Goal: Transaction & Acquisition: Purchase product/service

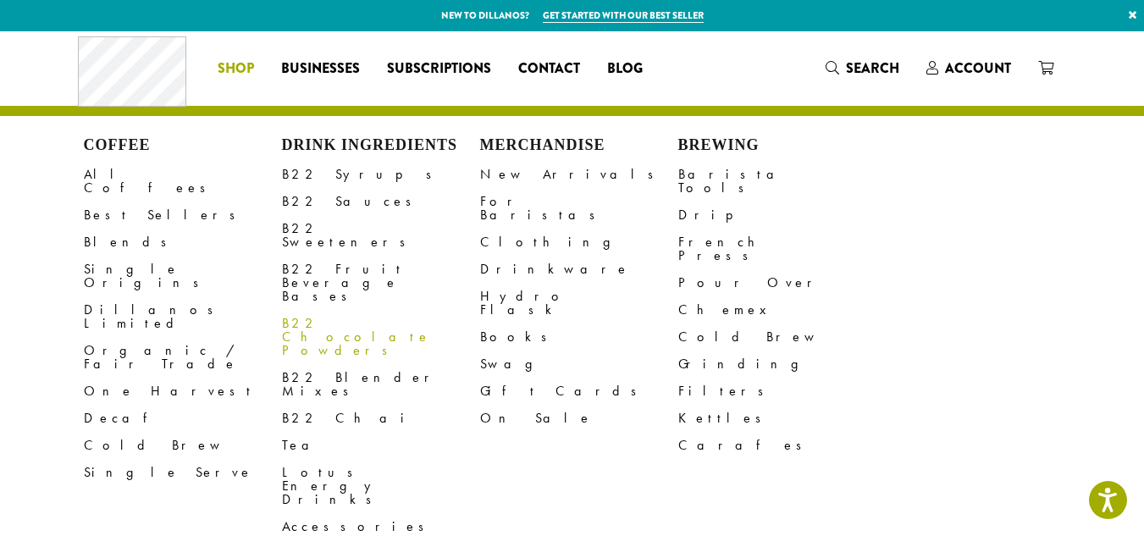
click at [317, 310] on link "B22 Chocolate Powders" at bounding box center [381, 337] width 198 height 54
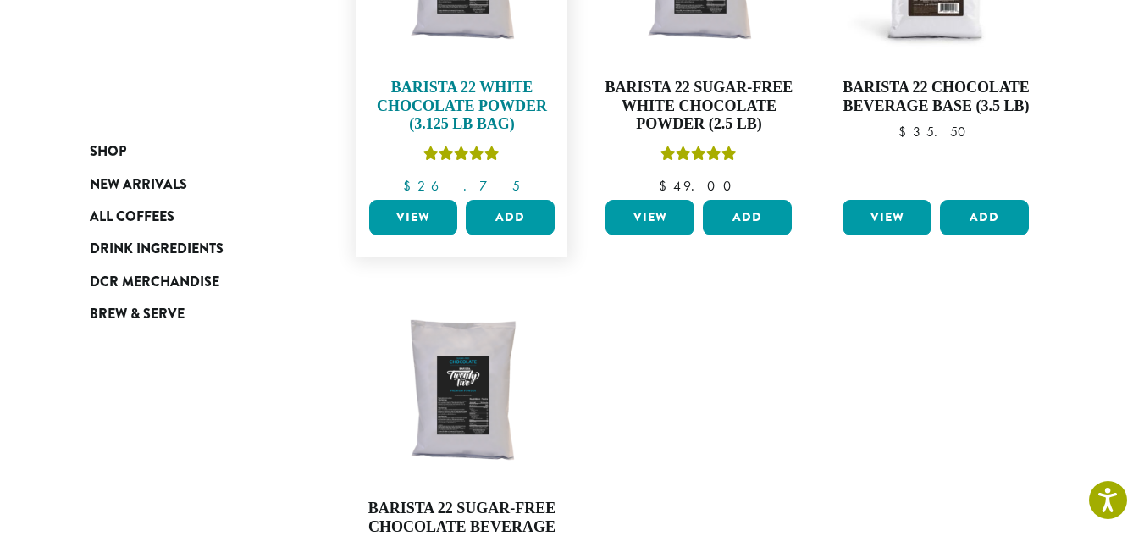
scroll to position [339, 0]
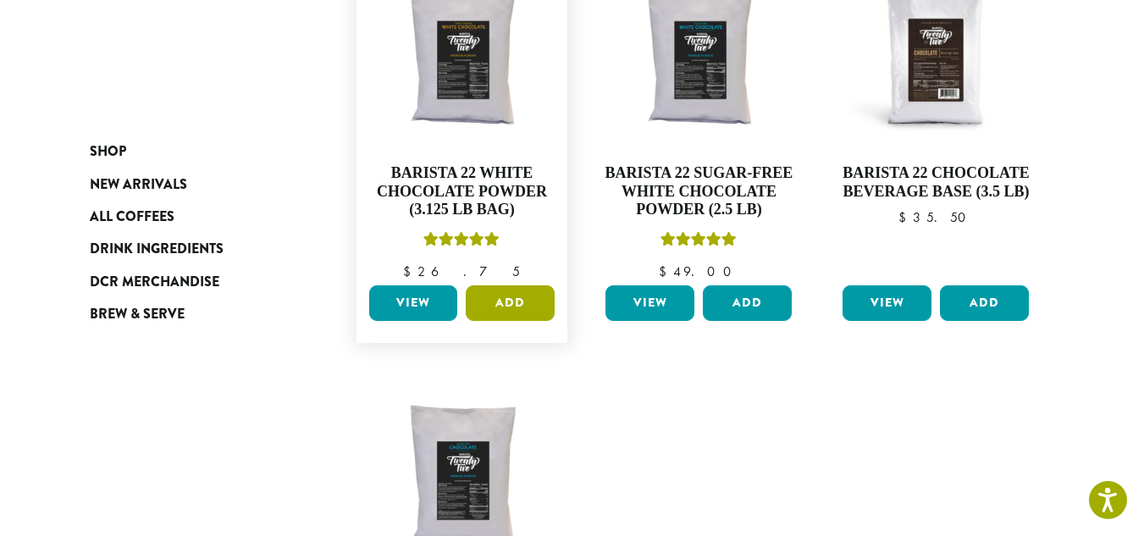
click at [494, 295] on button "Add" at bounding box center [510, 303] width 89 height 36
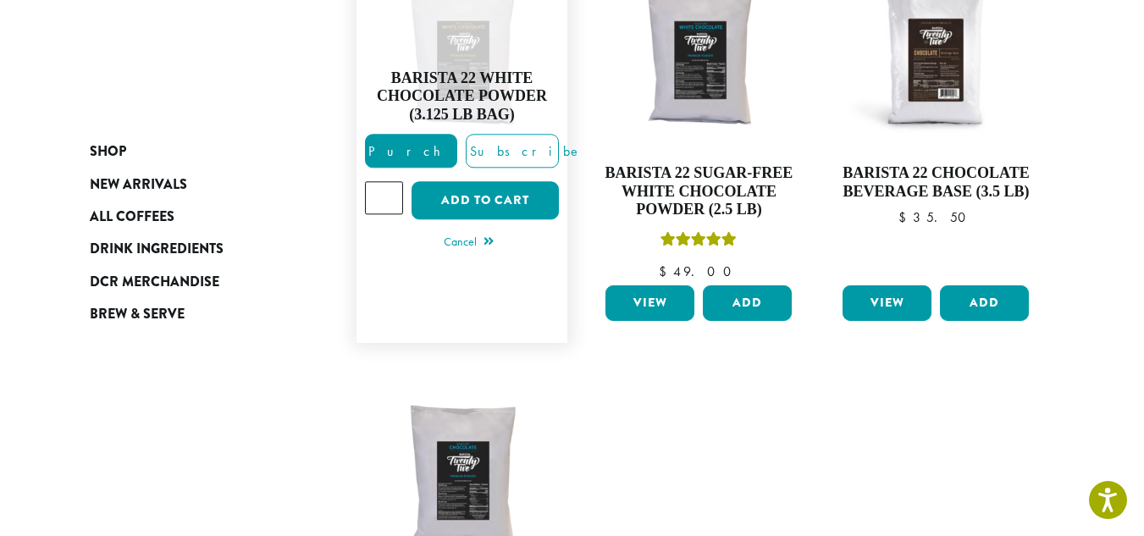
click at [389, 190] on input "*" at bounding box center [384, 198] width 39 height 32
type input "*"
click at [388, 201] on input "*" at bounding box center [384, 198] width 39 height 32
click at [423, 146] on span "Purchase" at bounding box center [437, 152] width 143 height 18
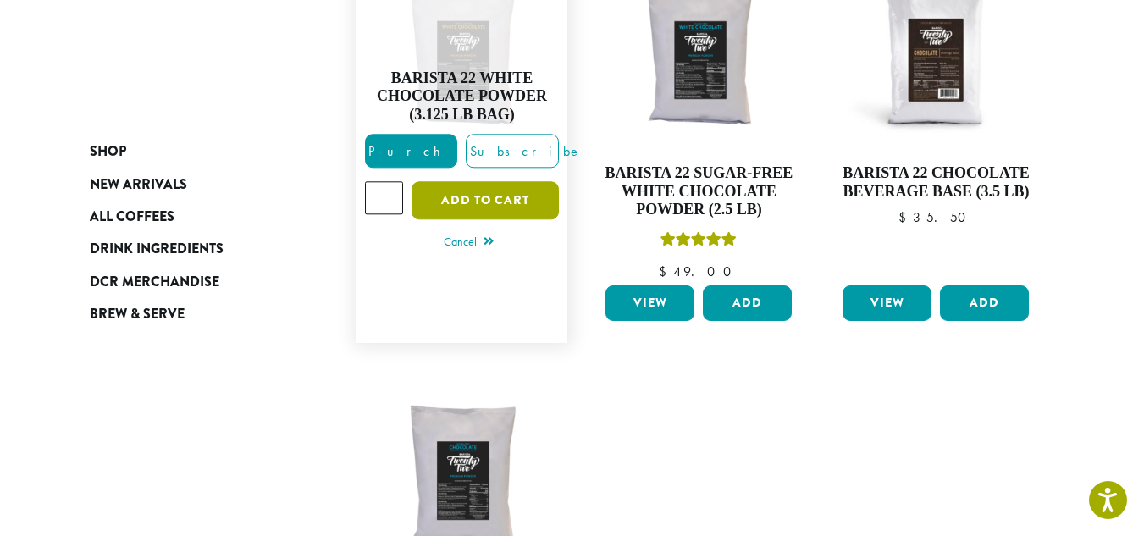
click at [455, 199] on button "Add to cart" at bounding box center [484, 201] width 147 height 38
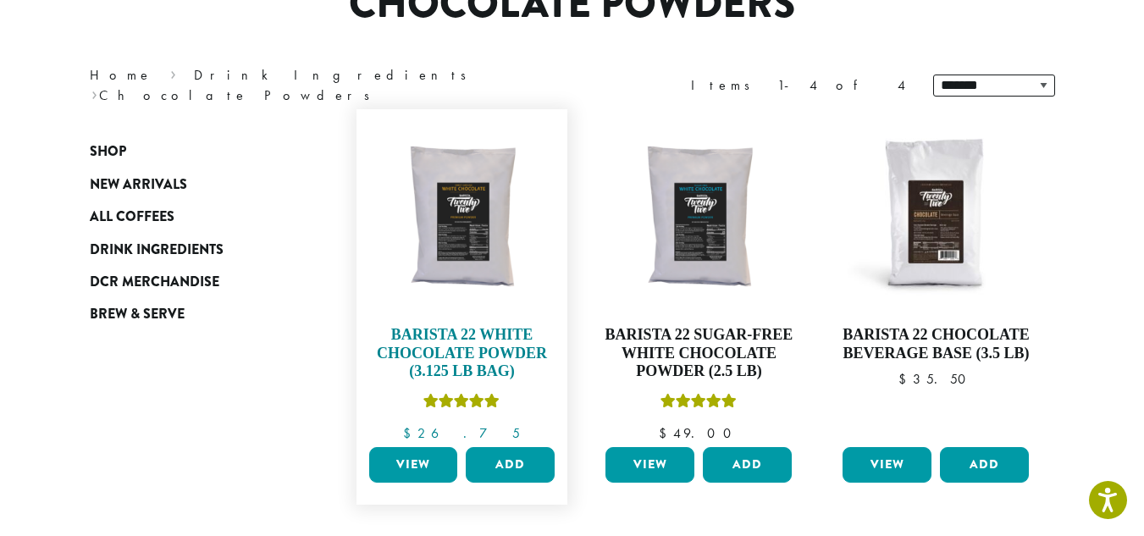
scroll to position [254, 0]
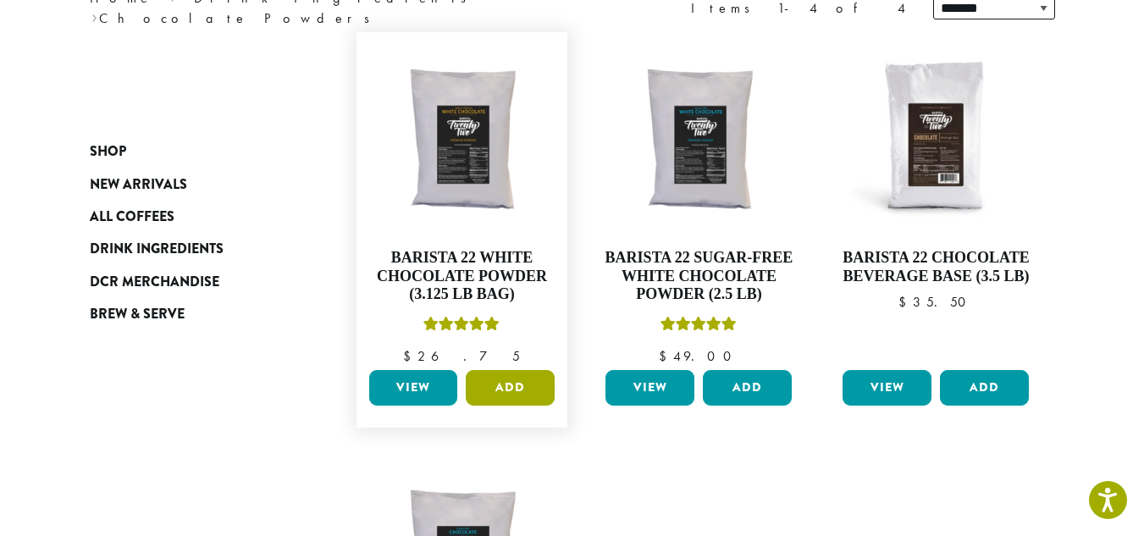
click at [511, 387] on button "Add" at bounding box center [510, 388] width 89 height 36
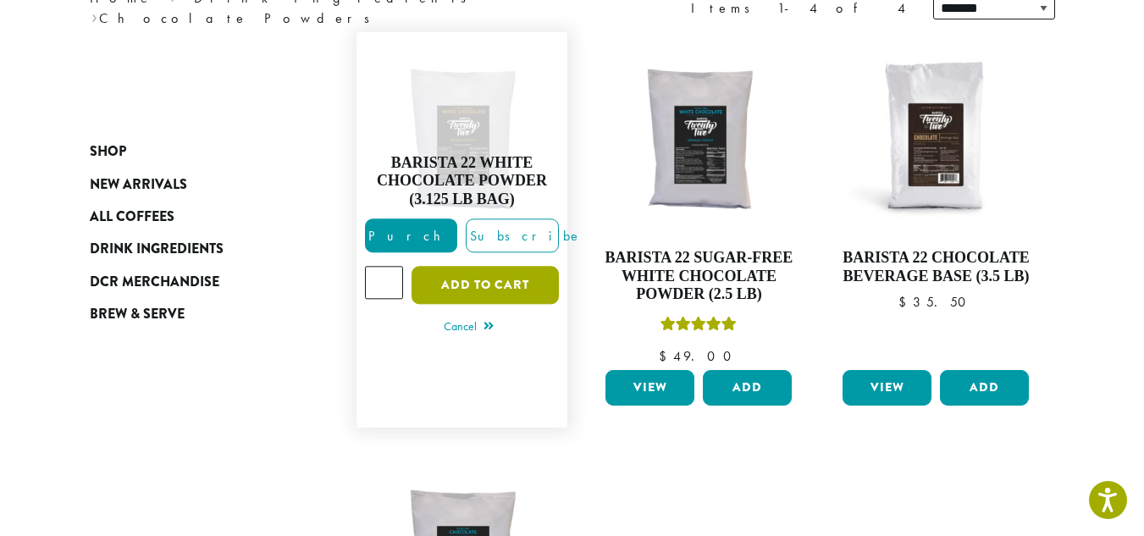
click at [485, 286] on button "Add to cart" at bounding box center [484, 286] width 147 height 38
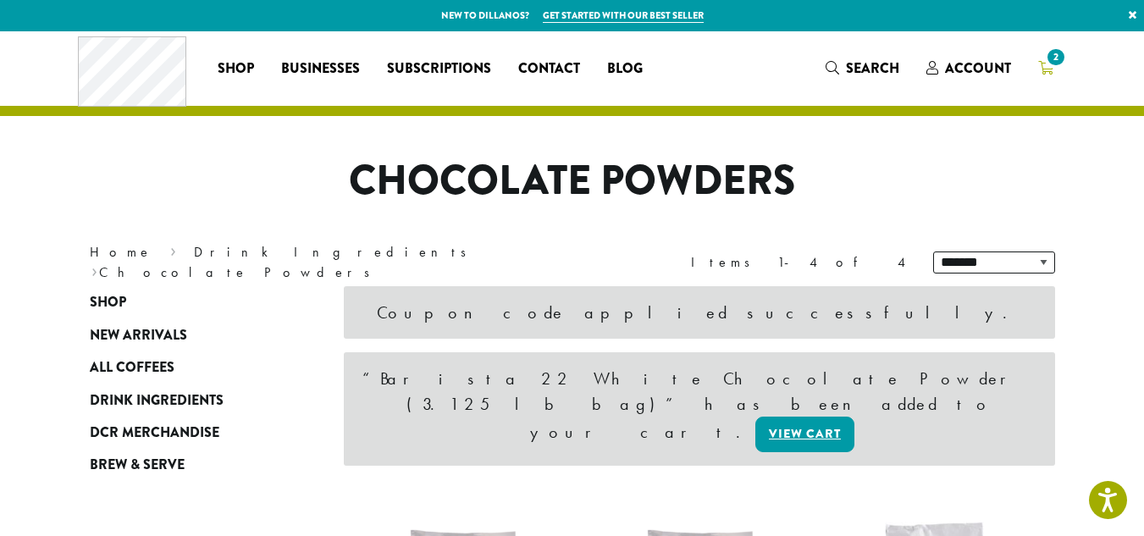
click at [1041, 57] on link "2" at bounding box center [1045, 68] width 42 height 28
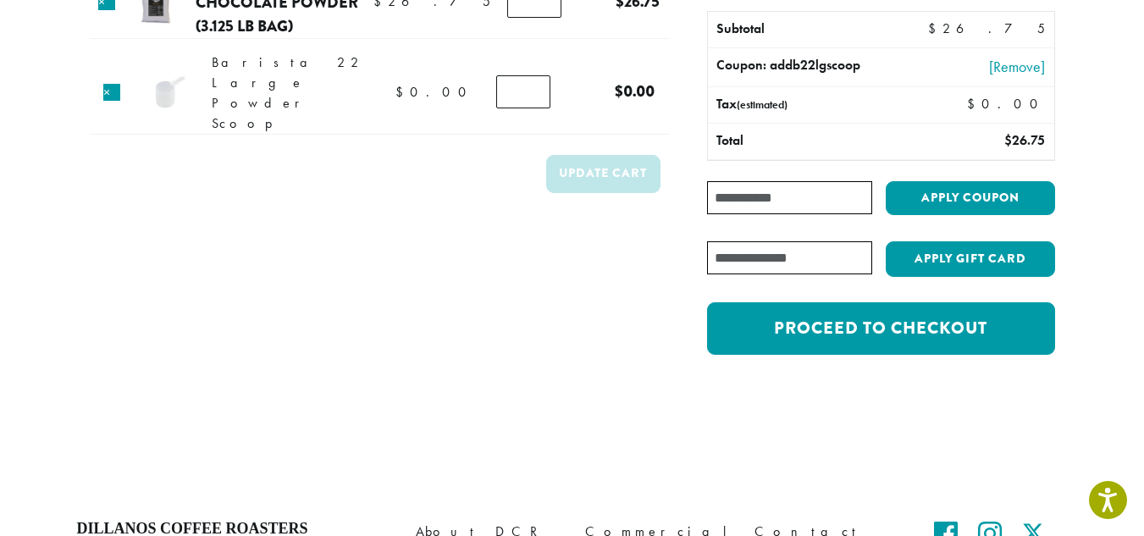
scroll to position [169, 0]
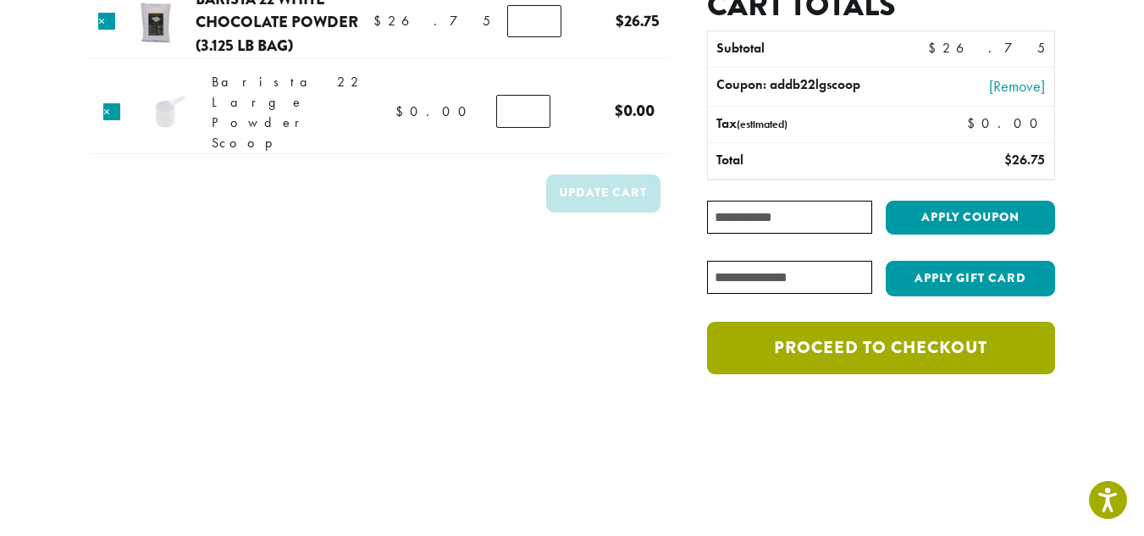
click at [836, 355] on link "Proceed to checkout" at bounding box center [880, 348] width 347 height 52
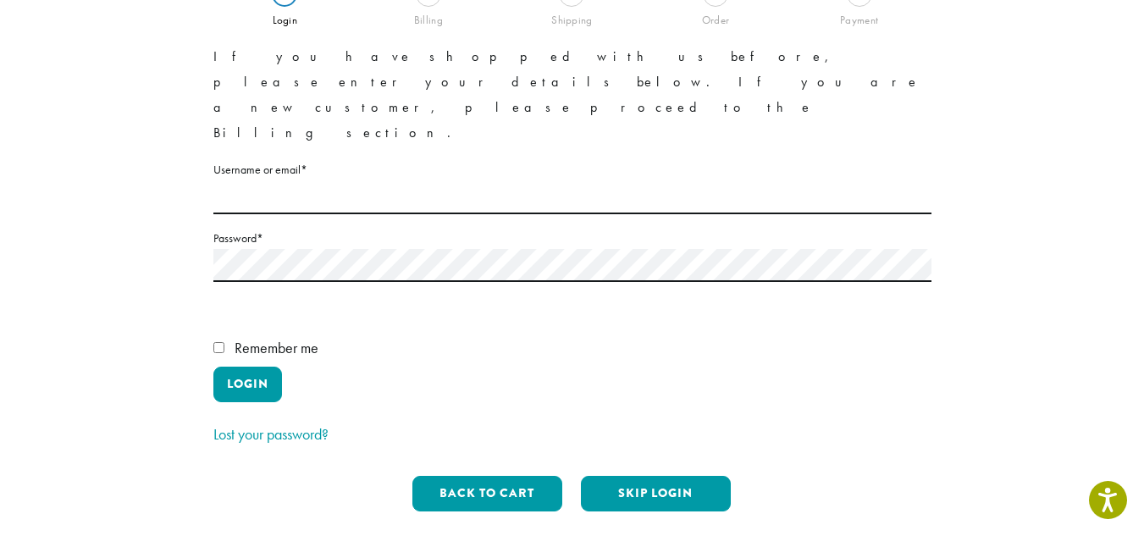
scroll to position [169, 0]
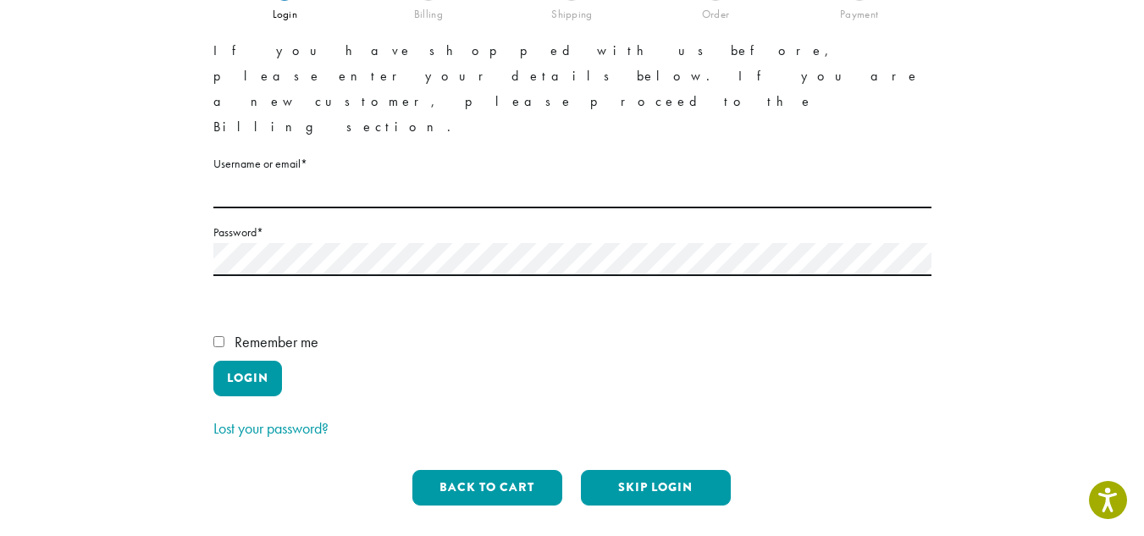
click at [335, 153] on label "Username or email * Required" at bounding box center [572, 163] width 718 height 21
click at [335, 175] on input "Username or email * Required" at bounding box center [572, 191] width 718 height 33
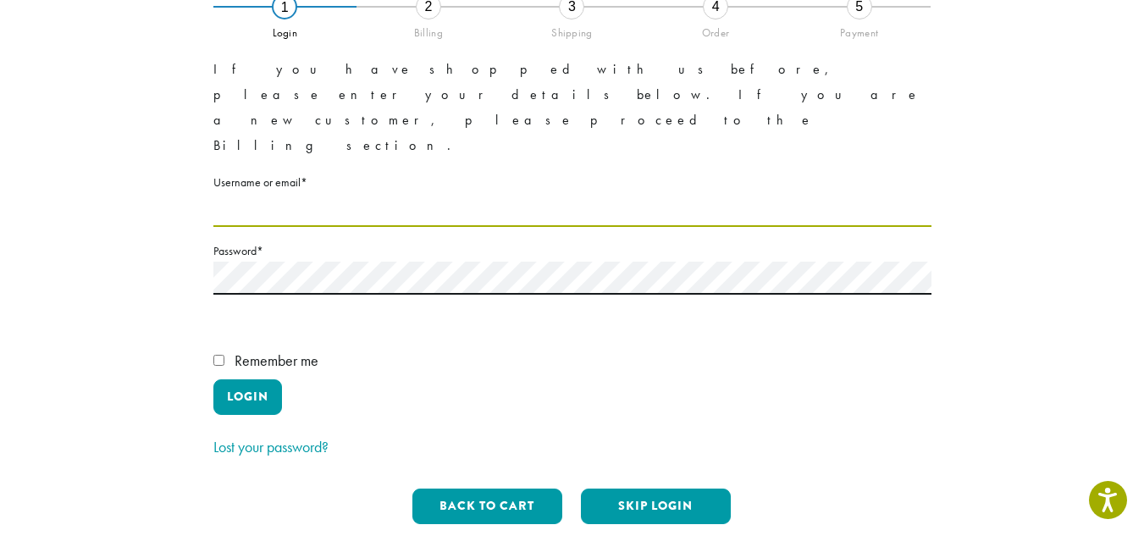
scroll to position [254, 0]
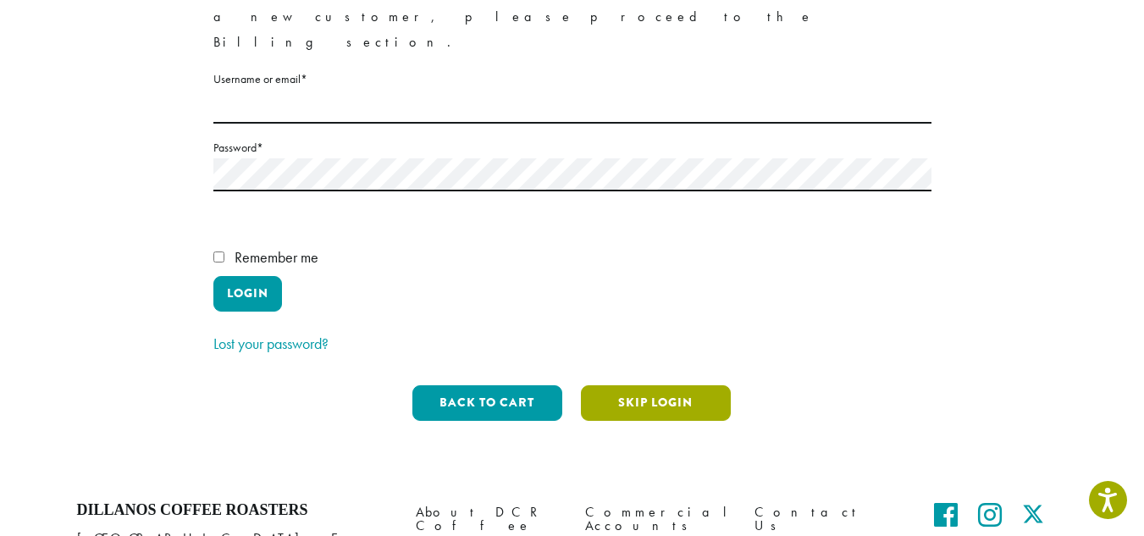
click at [658, 385] on button "Skip Login" at bounding box center [656, 403] width 150 height 36
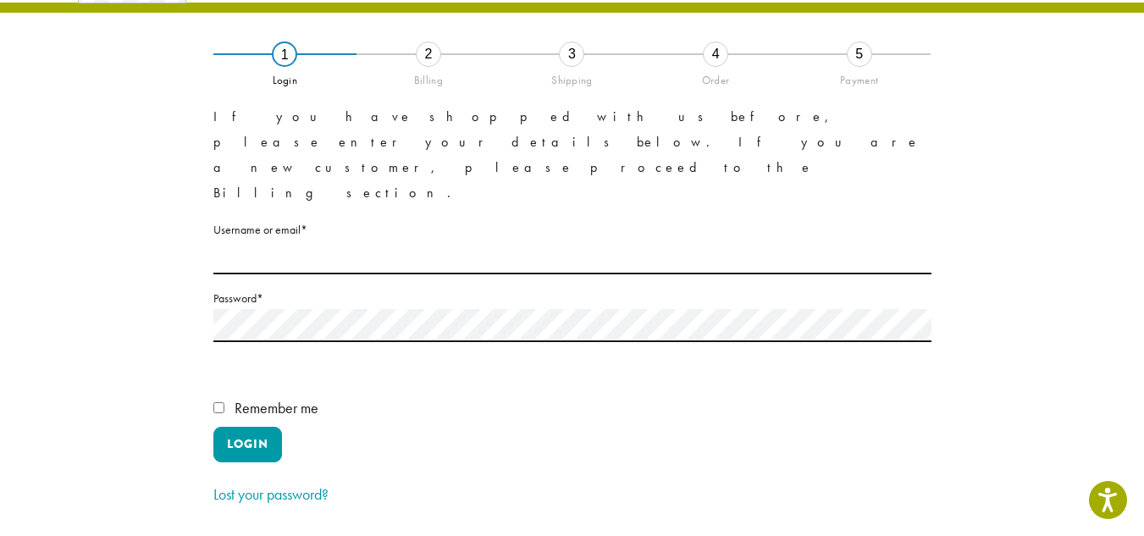
scroll to position [97, 0]
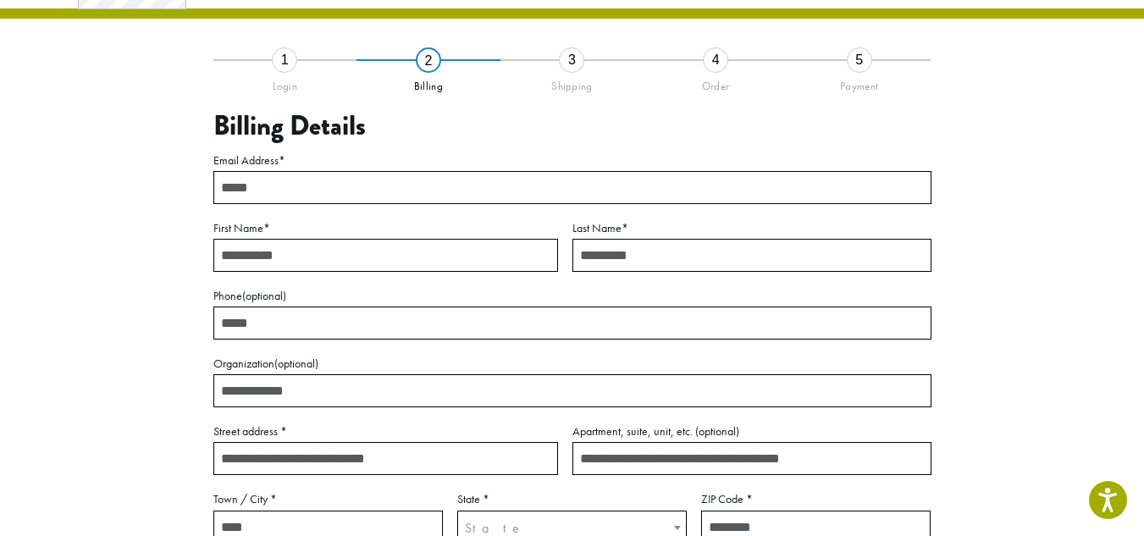
click at [330, 193] on input "Email Address *" at bounding box center [572, 187] width 718 height 33
type input "**********"
click at [371, 253] on input "First Name *" at bounding box center [385, 255] width 345 height 33
type input "****"
type input "********"
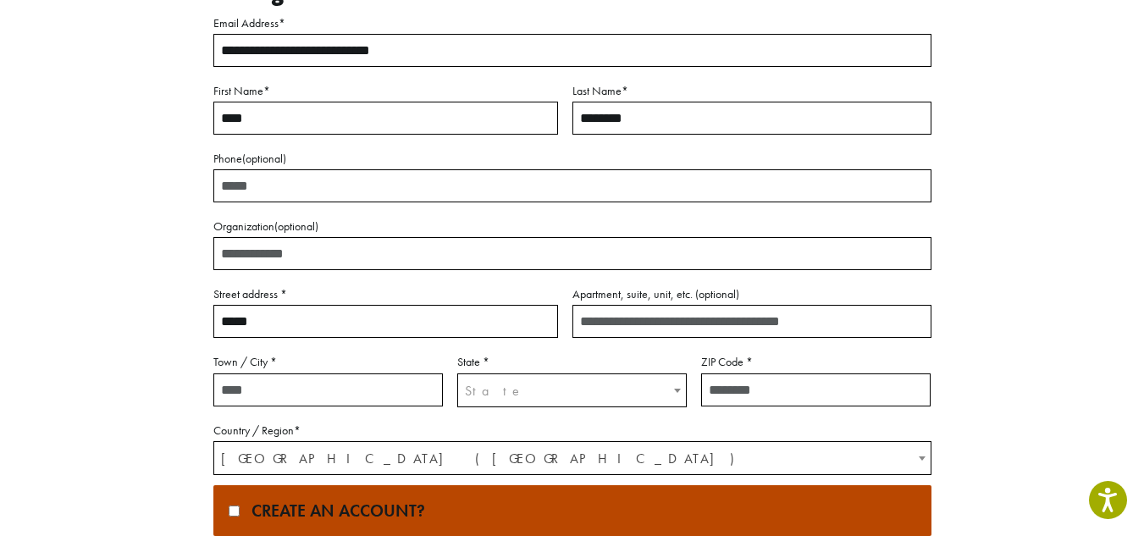
scroll to position [267, 0]
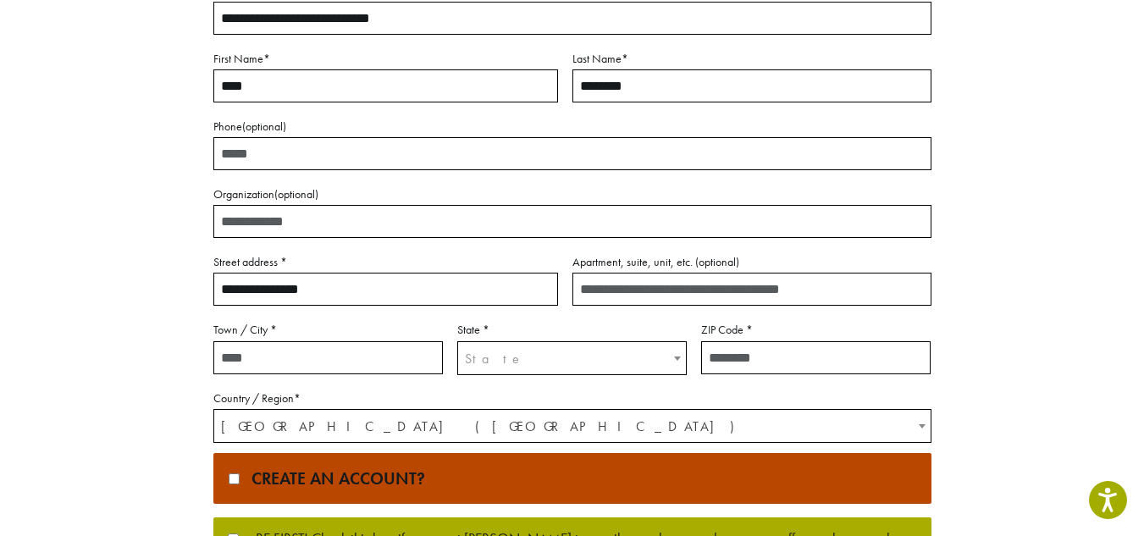
type input "**********"
click at [623, 293] on input "Apartment, suite, unit, etc. (optional)" at bounding box center [751, 289] width 359 height 33
type input "**"
click at [328, 352] on input "Town / City *" at bounding box center [327, 357] width 229 height 33
type input "**********"
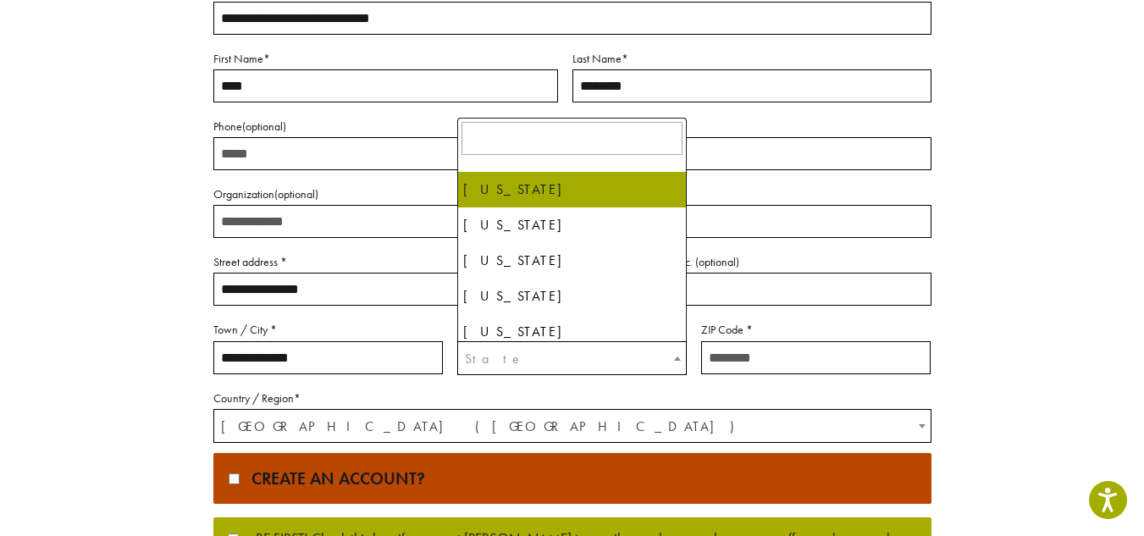
click at [549, 356] on span "State" at bounding box center [572, 358] width 228 height 33
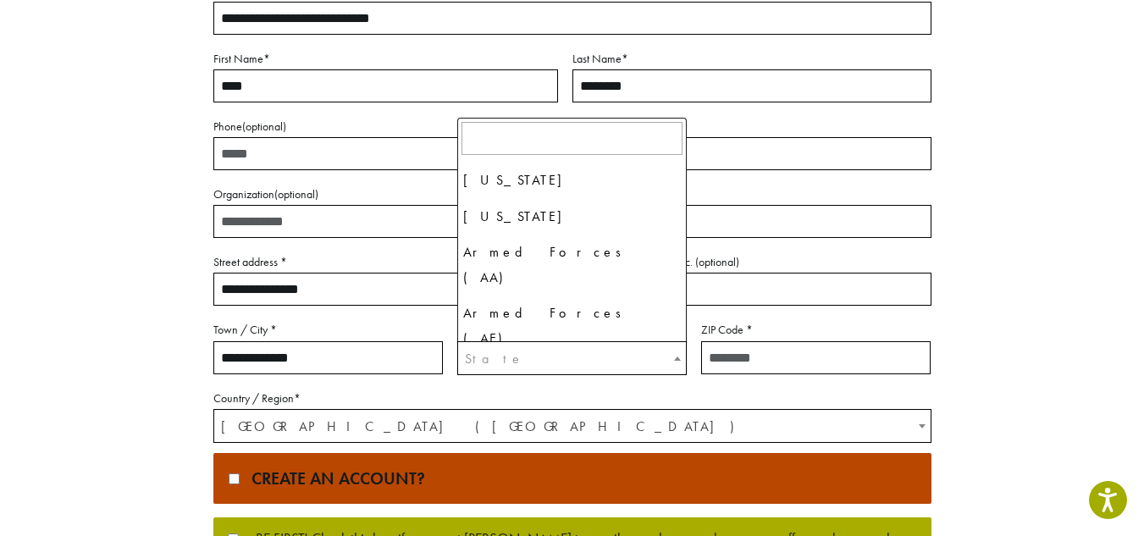
scroll to position [1669, 0]
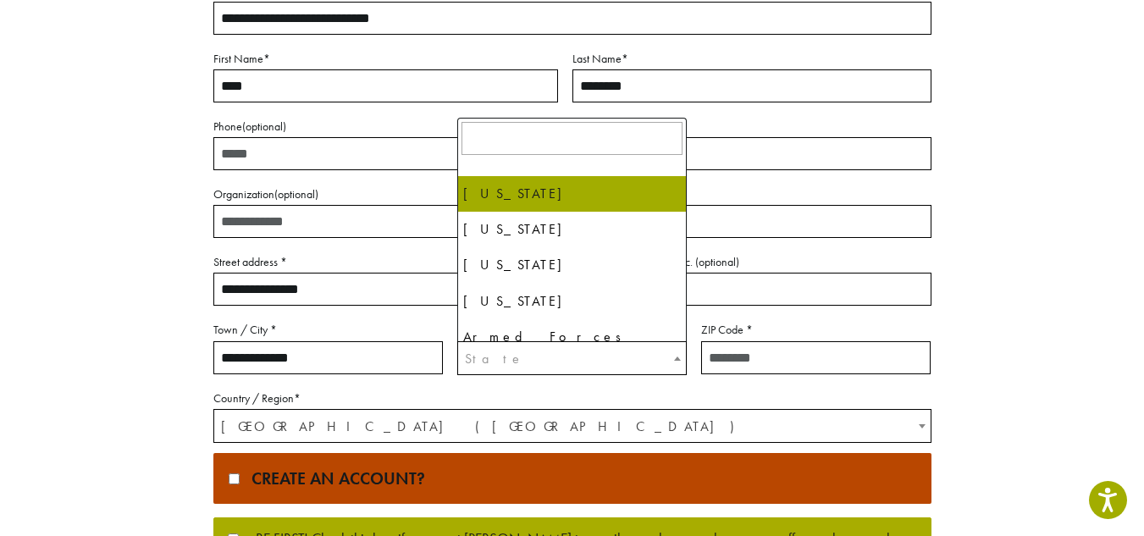
select select "**"
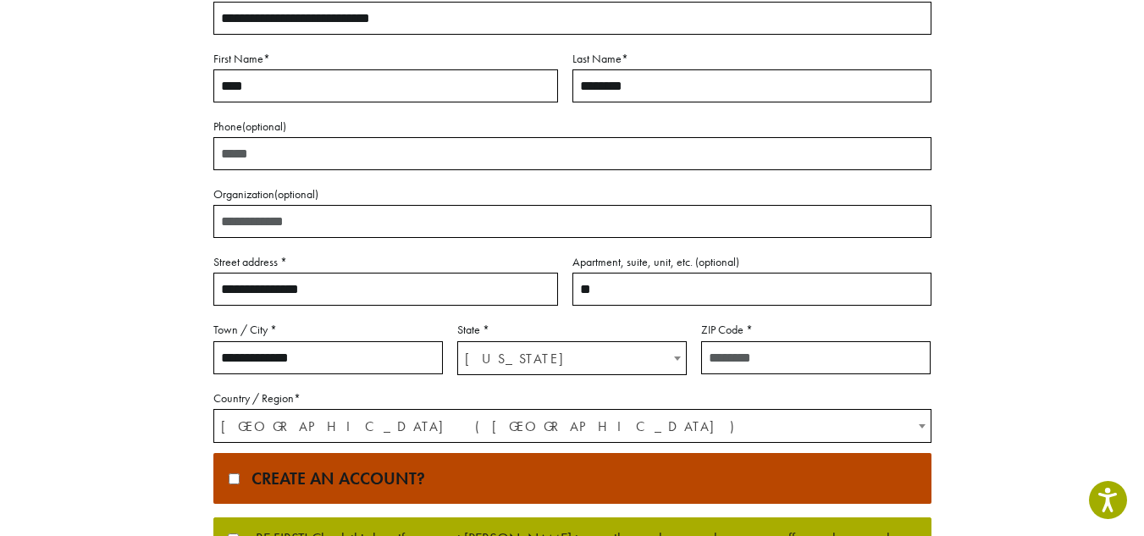
click at [793, 365] on input "ZIP Code *" at bounding box center [815, 357] width 229 height 33
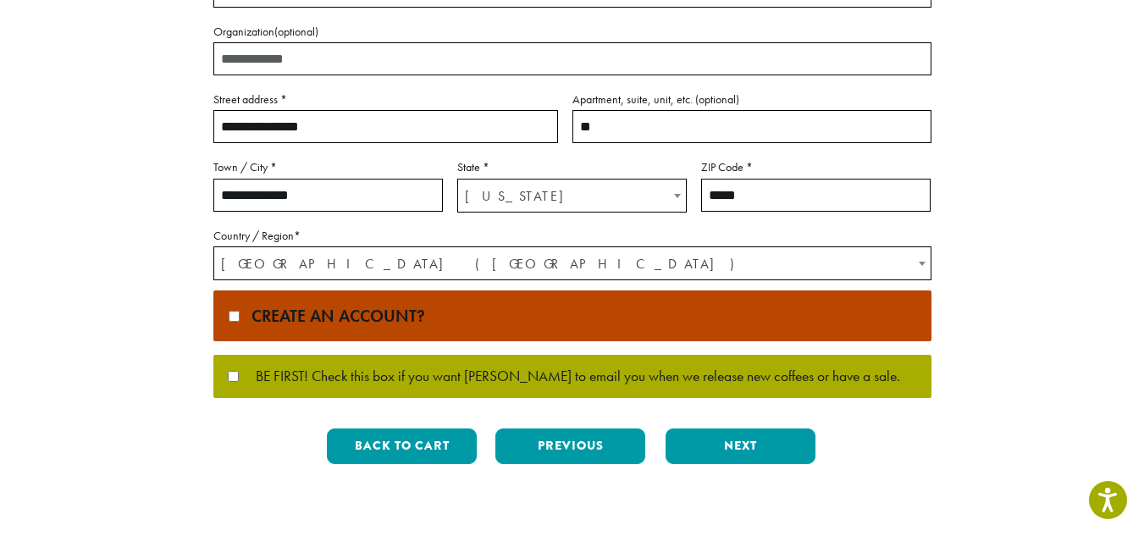
scroll to position [436, 0]
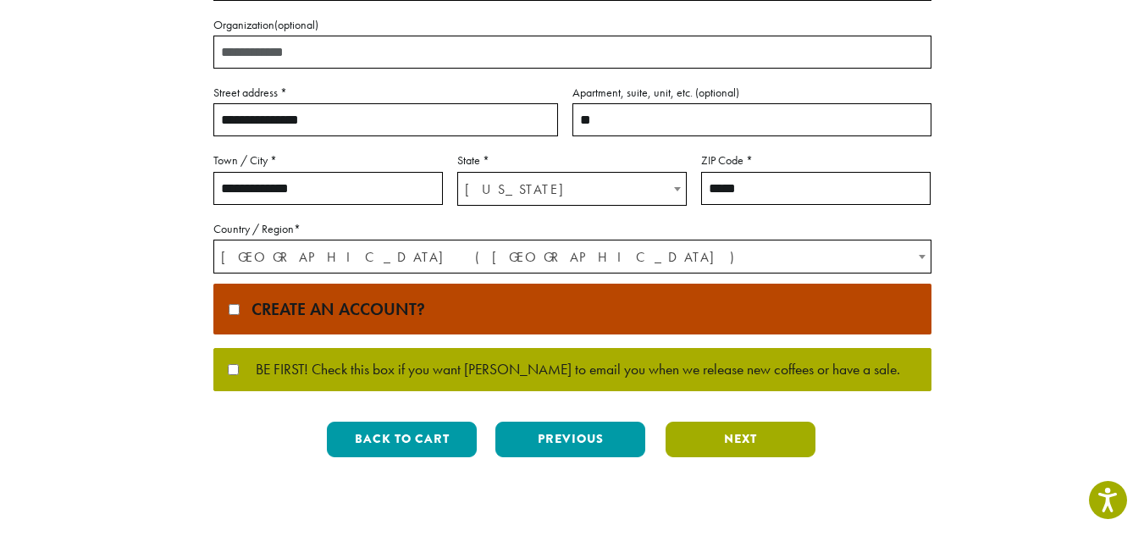
type input "*****"
click at [711, 435] on button "Next" at bounding box center [740, 440] width 150 height 36
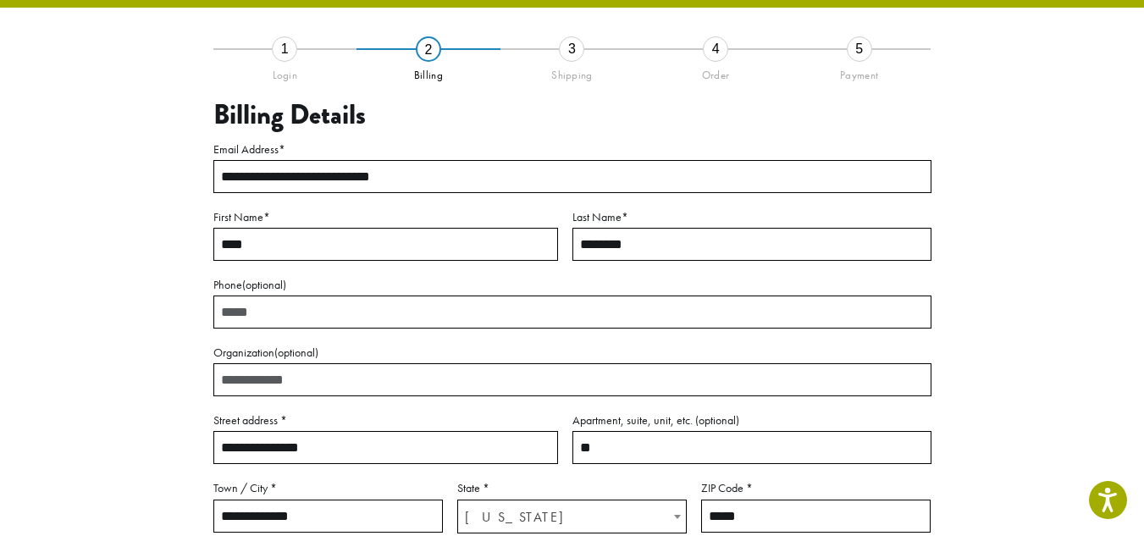
scroll to position [97, 0]
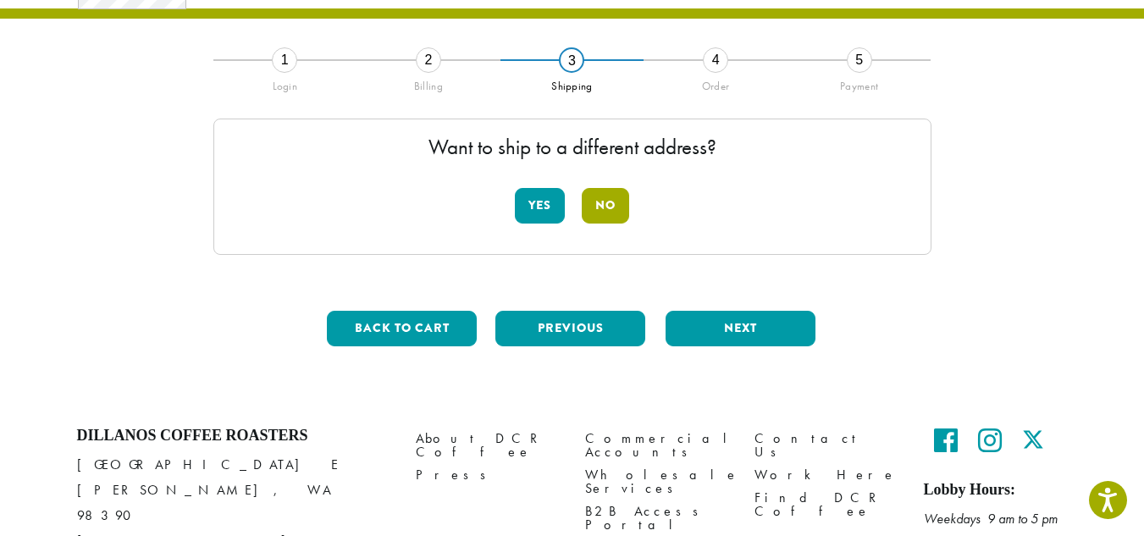
click at [597, 202] on button "No" at bounding box center [605, 206] width 47 height 36
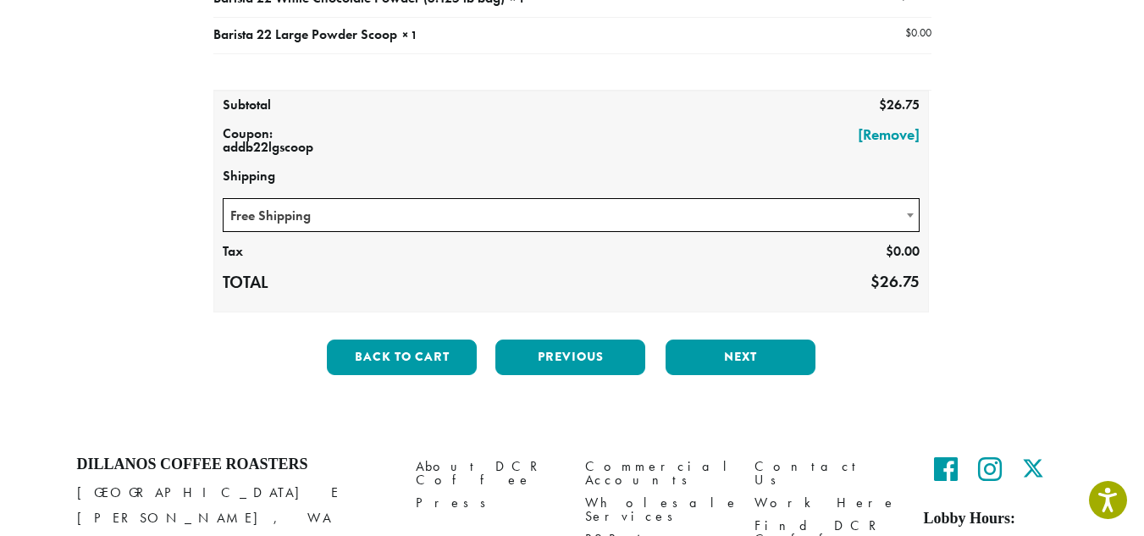
scroll to position [267, 0]
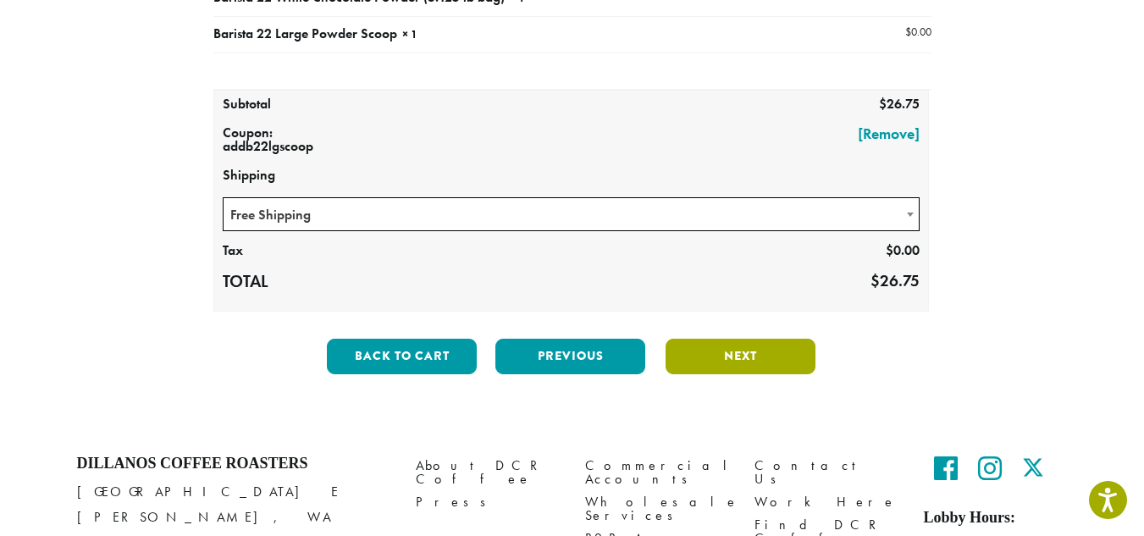
click at [785, 353] on button "Next" at bounding box center [740, 357] width 150 height 36
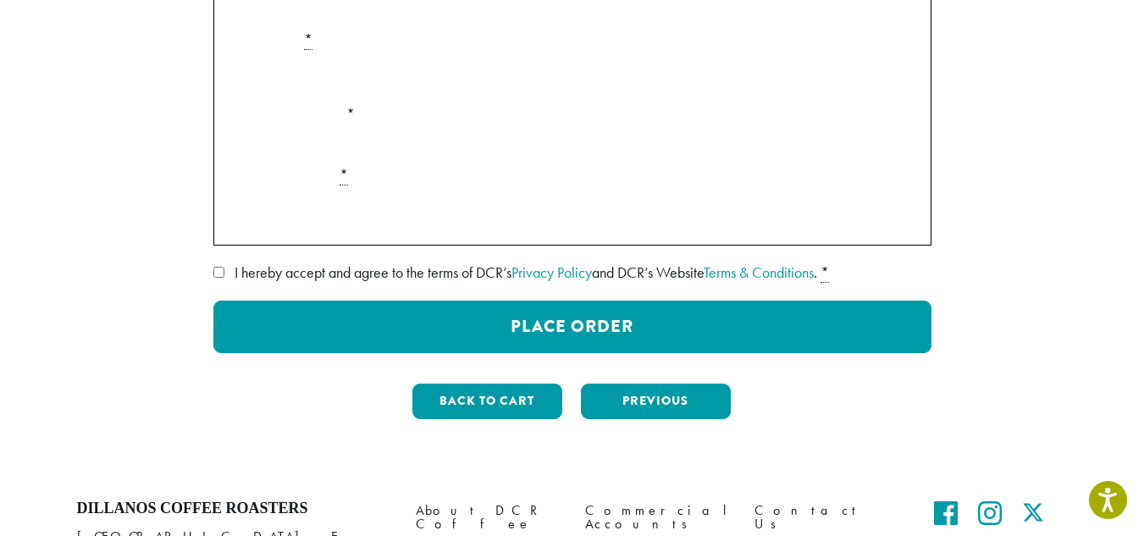
scroll to position [351, 0]
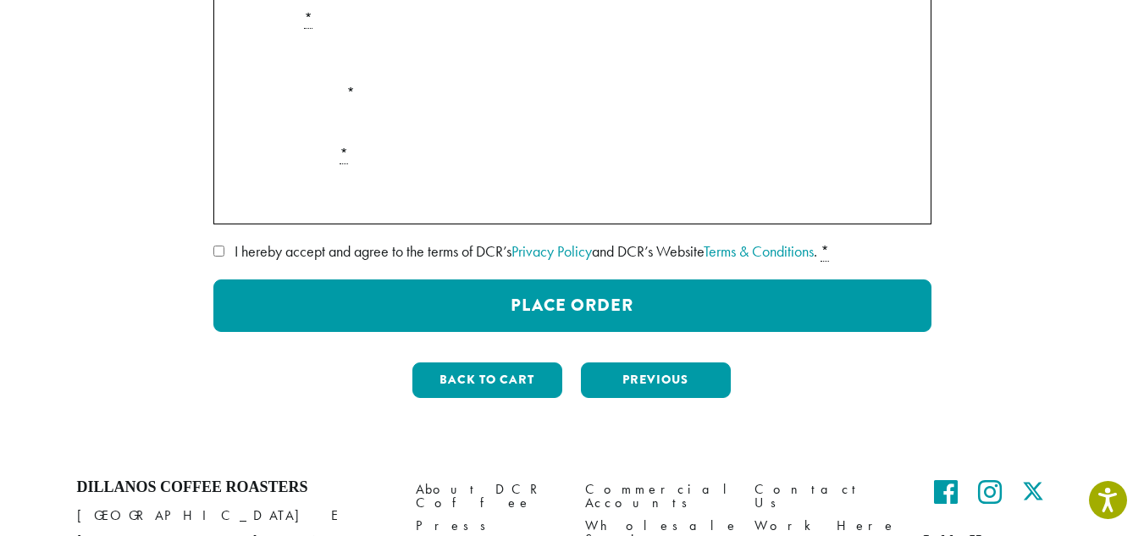
click at [225, 251] on label "I hereby accept and agree to the terms of DCR’s Privacy Policy and DCR’s Websit…" at bounding box center [572, 251] width 718 height 27
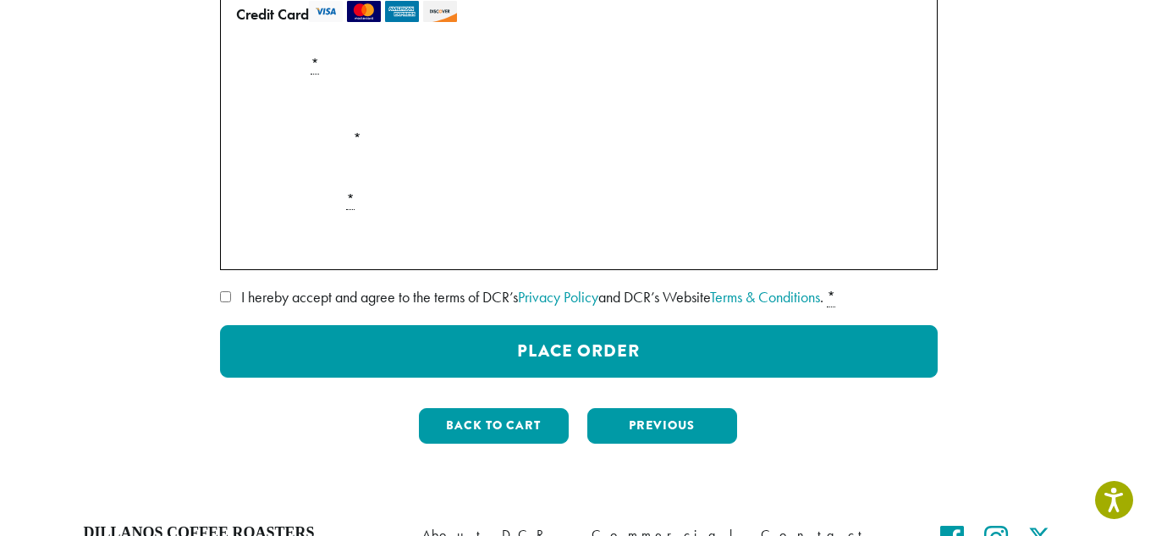
scroll to position [484, 0]
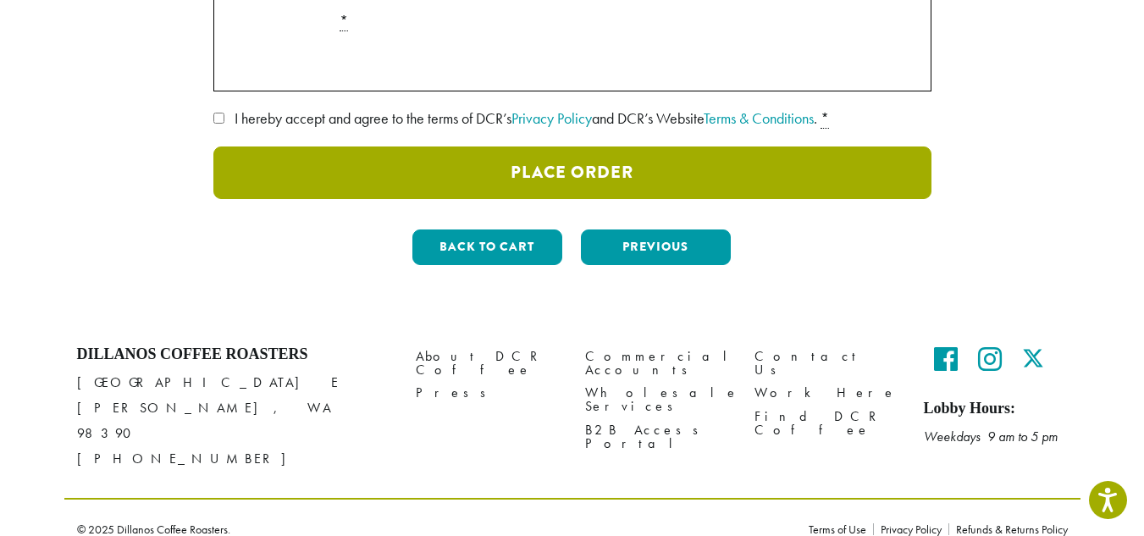
click at [623, 184] on button "Place Order" at bounding box center [572, 172] width 718 height 52
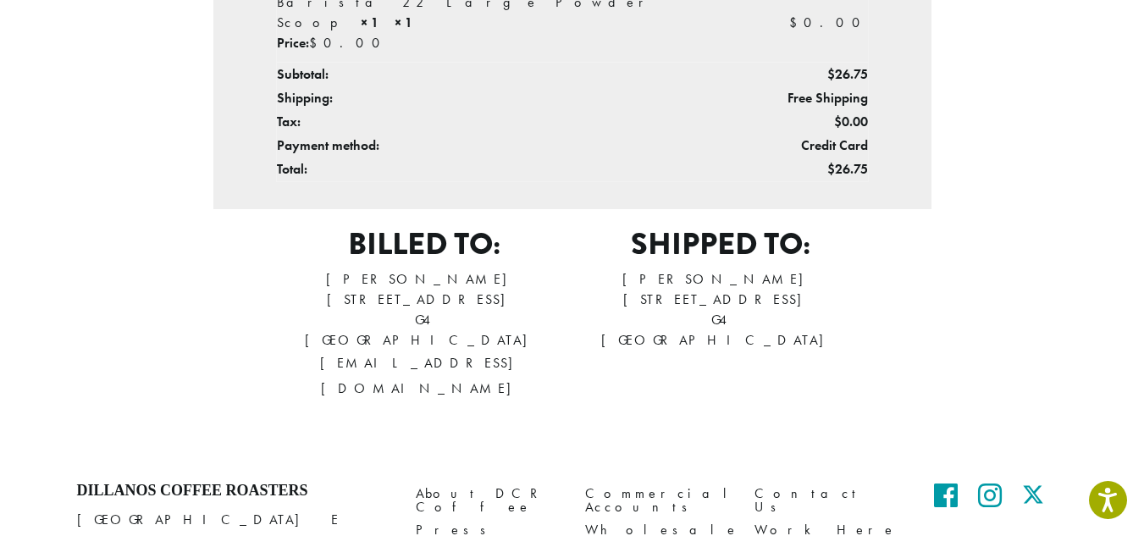
scroll to position [578, 0]
